Goal: Navigation & Orientation: Find specific page/section

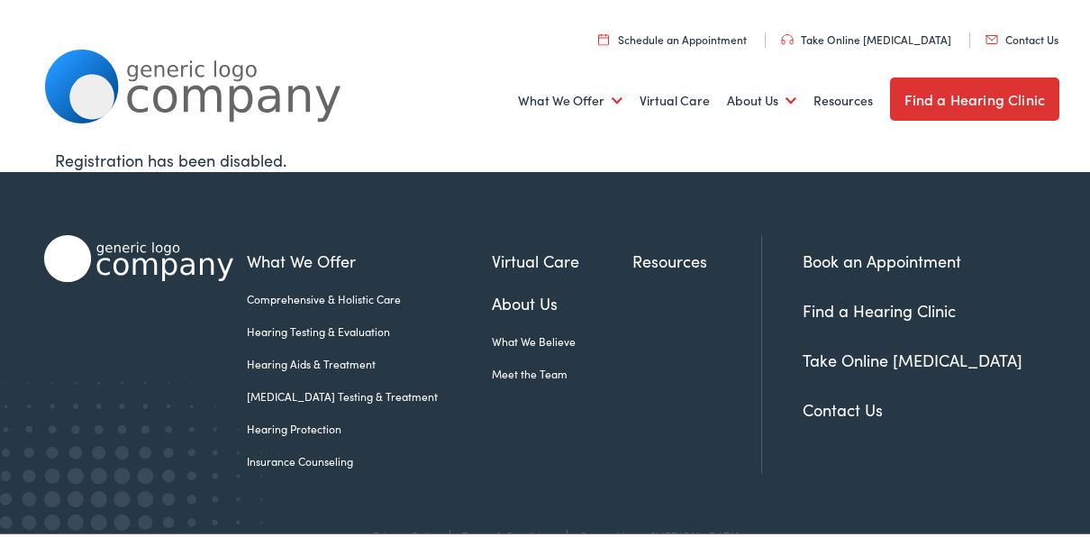
scroll to position [38, 0]
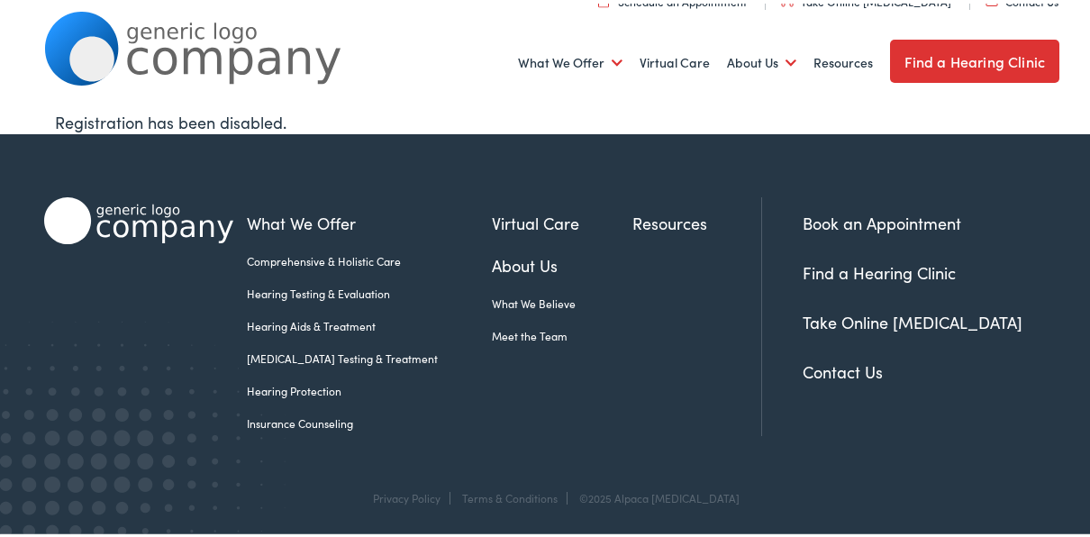
click at [1020, 69] on link "Find a Hearing Clinic" at bounding box center [974, 57] width 169 height 43
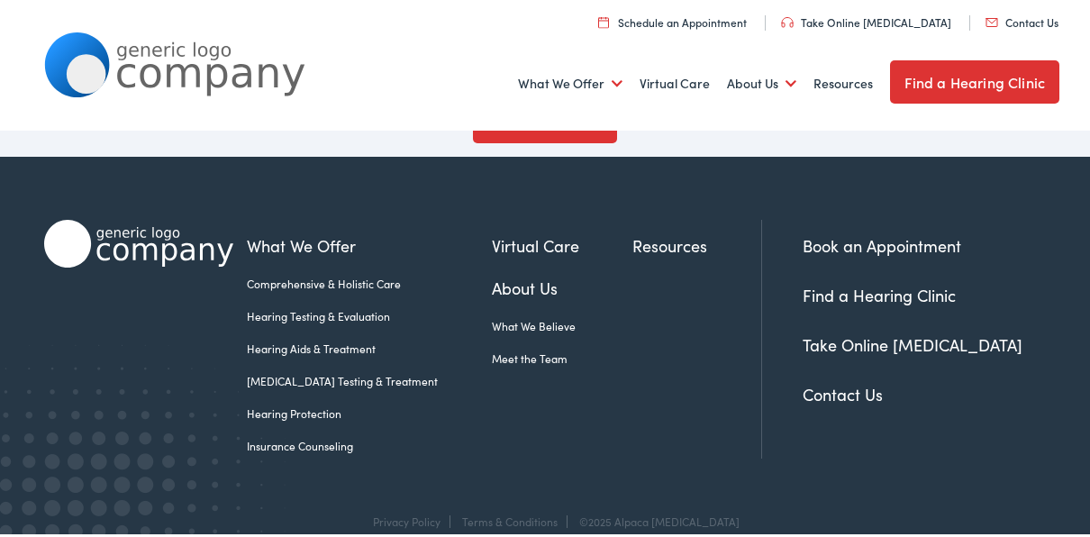
scroll to position [1931, 0]
